Goal: Ask a question

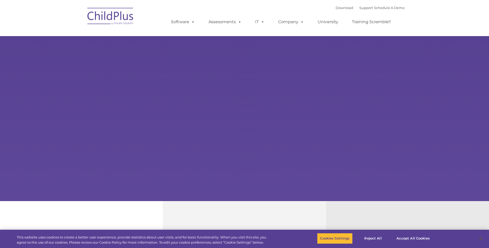
select select "MEDIUM"
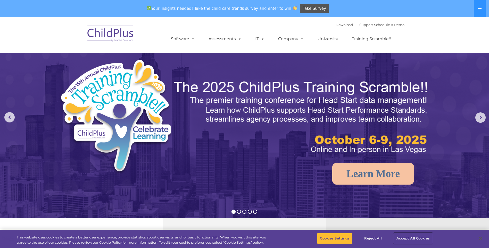
click at [409, 237] on button "Accept All Cookies" at bounding box center [413, 238] width 39 height 11
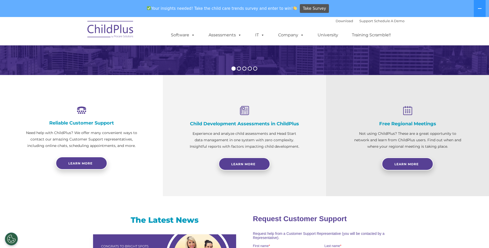
drag, startPoint x: 306, startPoint y: 220, endPoint x: 306, endPoint y: 324, distance: 104.6
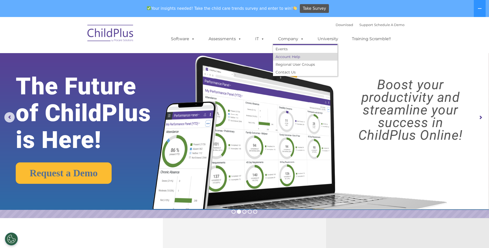
click at [287, 56] on link "Account Help" at bounding box center [305, 57] width 64 height 8
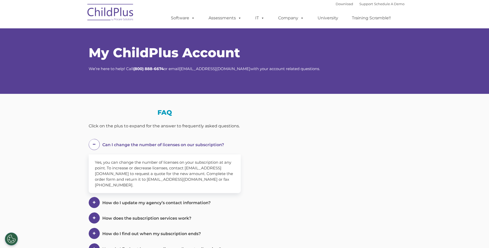
select select "MEDIUM"
